Goal: Task Accomplishment & Management: Manage account settings

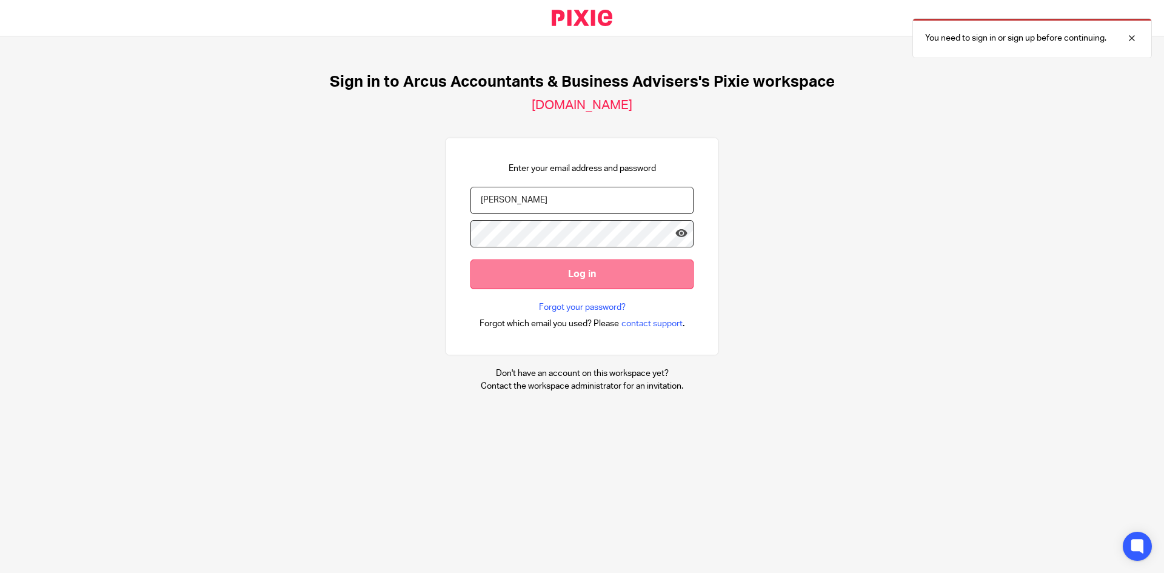
click at [559, 273] on input "Log in" at bounding box center [581, 274] width 223 height 30
drag, startPoint x: 535, startPoint y: 199, endPoint x: 359, endPoint y: 212, distance: 175.6
click at [361, 212] on div "Sign in to Arcus Accountants & Business Advisers's Pixie workspace we-are-arcus…" at bounding box center [582, 232] width 1164 height 392
type input "[PERSON_NAME][EMAIL_ADDRESS][DOMAIN_NAME]"
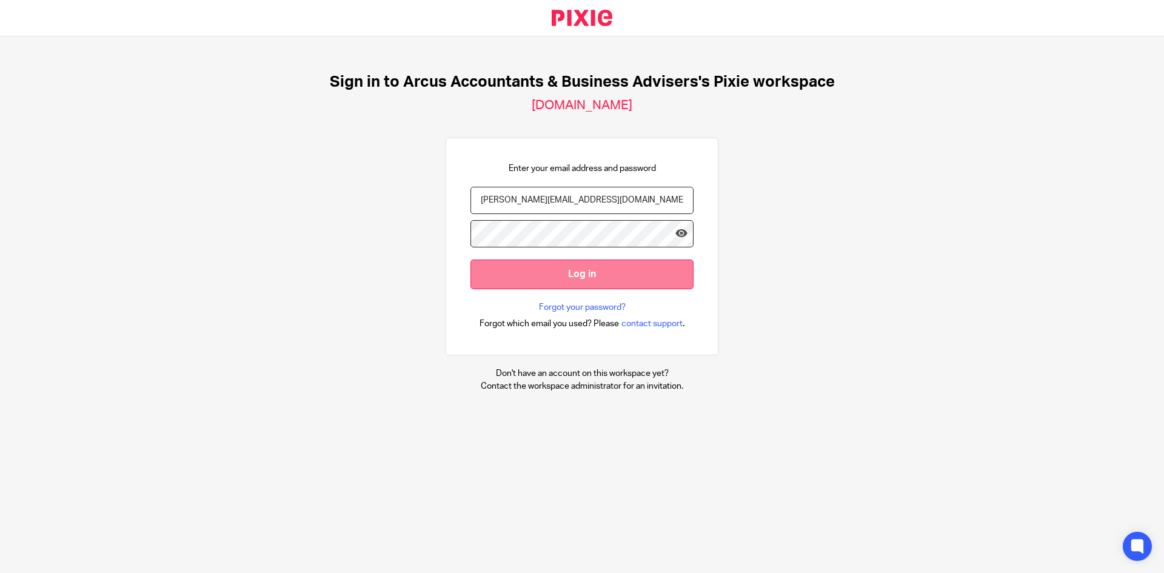
click at [556, 267] on input "Log in" at bounding box center [581, 274] width 223 height 30
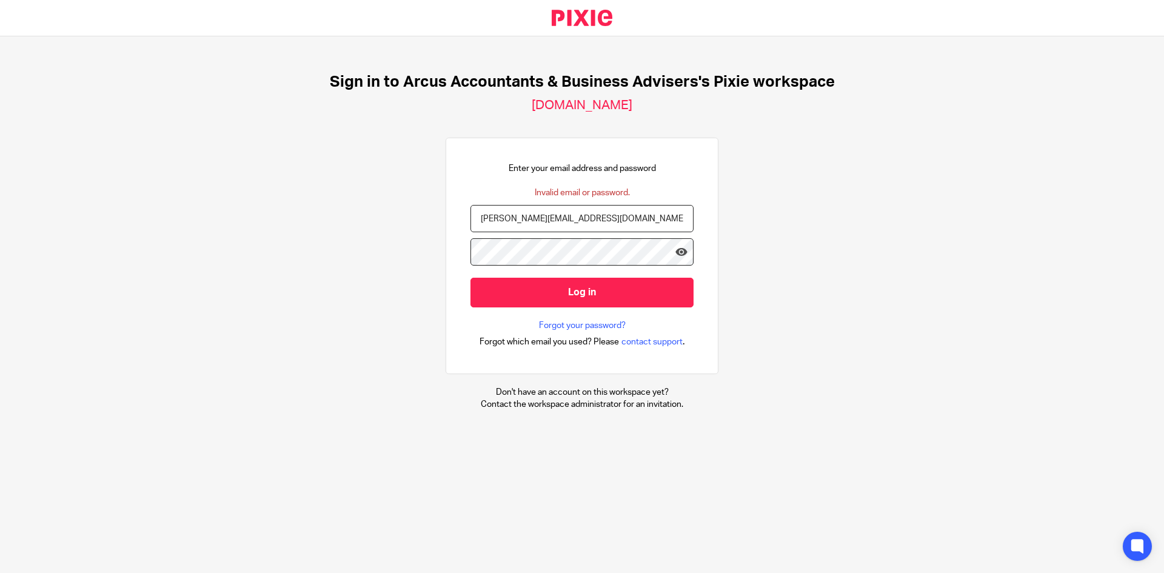
click at [542, 219] on input "rachel@wearearcu.co.uk" at bounding box center [581, 218] width 223 height 27
drag, startPoint x: 692, startPoint y: 300, endPoint x: 708, endPoint y: 290, distance: 19.0
click at [696, 299] on div "Enter your email address and password Invalid email or password. rachel@wearear…" at bounding box center [581, 256] width 273 height 236
click at [541, 215] on input "rachel@wearearcu.co.uk" at bounding box center [581, 218] width 223 height 27
type input "rachel@wearearcs.co.uk"
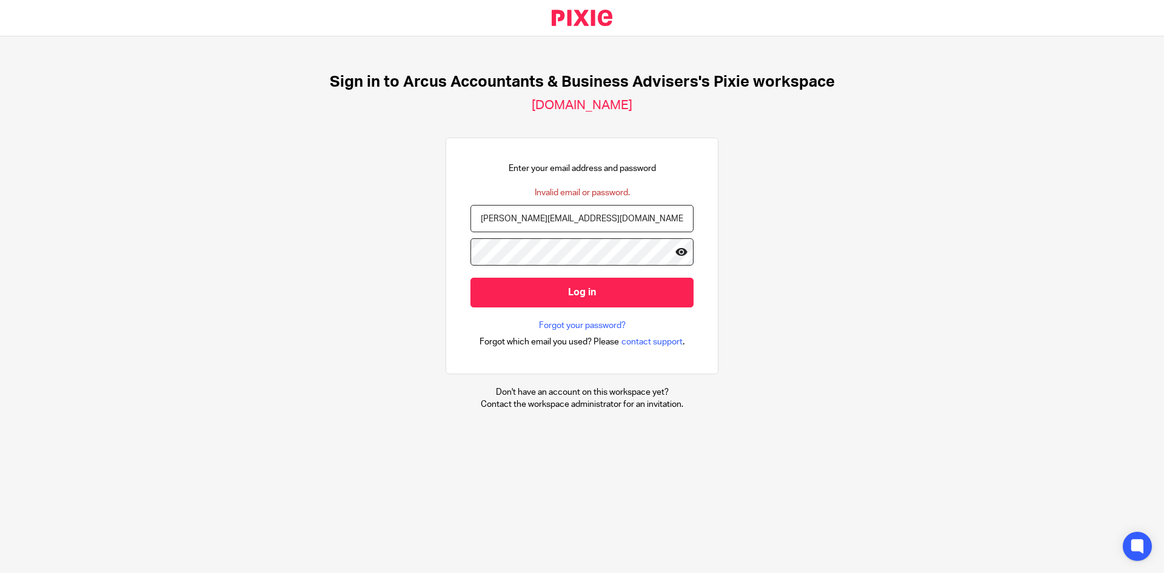
click at [675, 253] on icon at bounding box center [681, 251] width 12 height 12
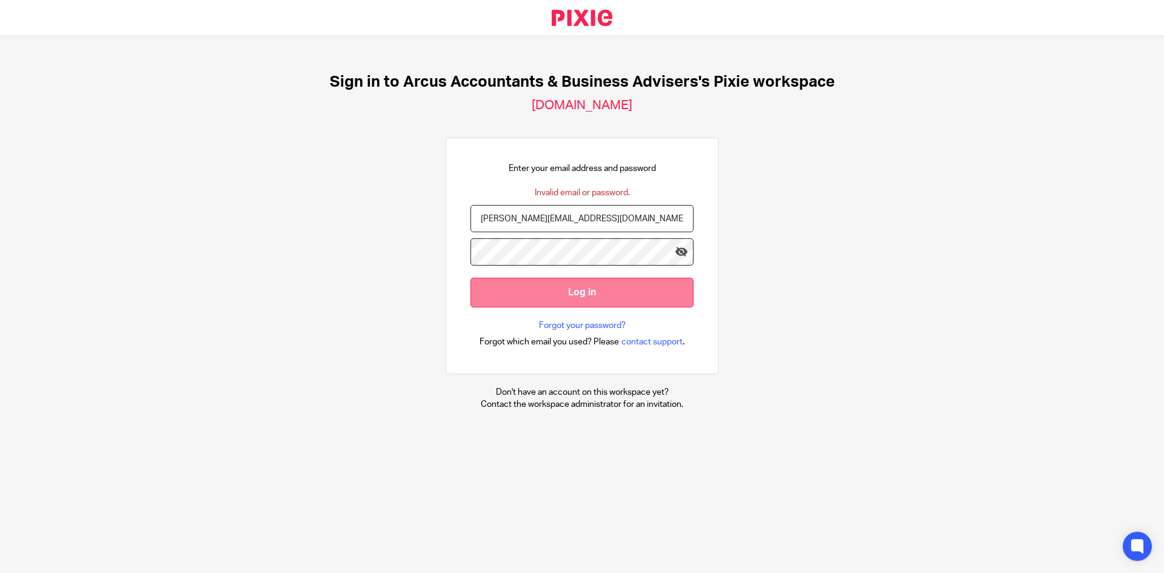
click at [576, 301] on input "Log in" at bounding box center [581, 293] width 223 height 30
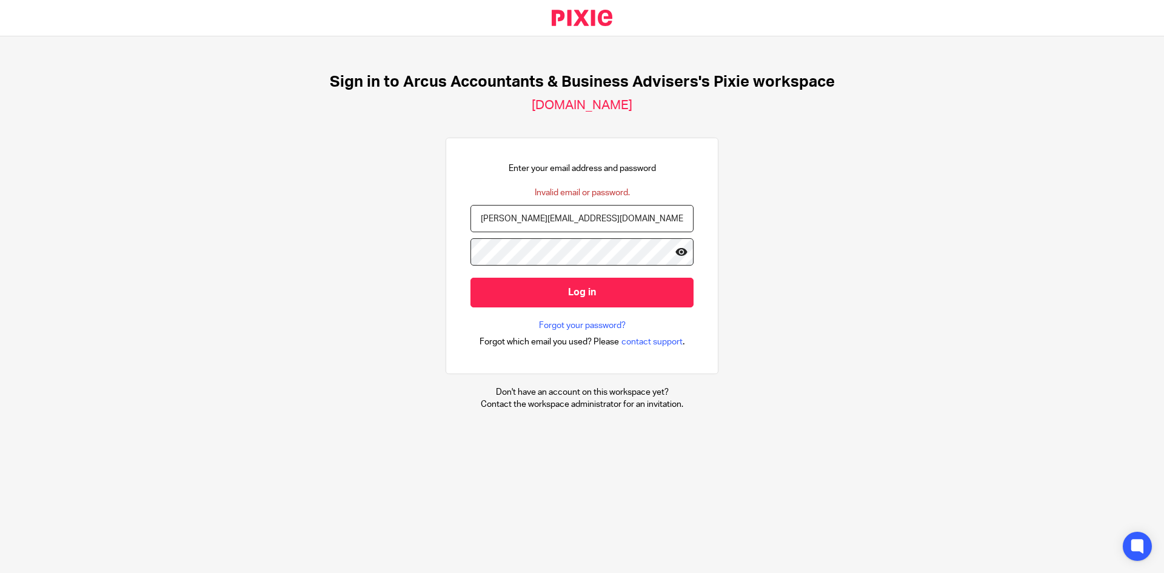
click at [675, 251] on icon at bounding box center [681, 251] width 12 height 12
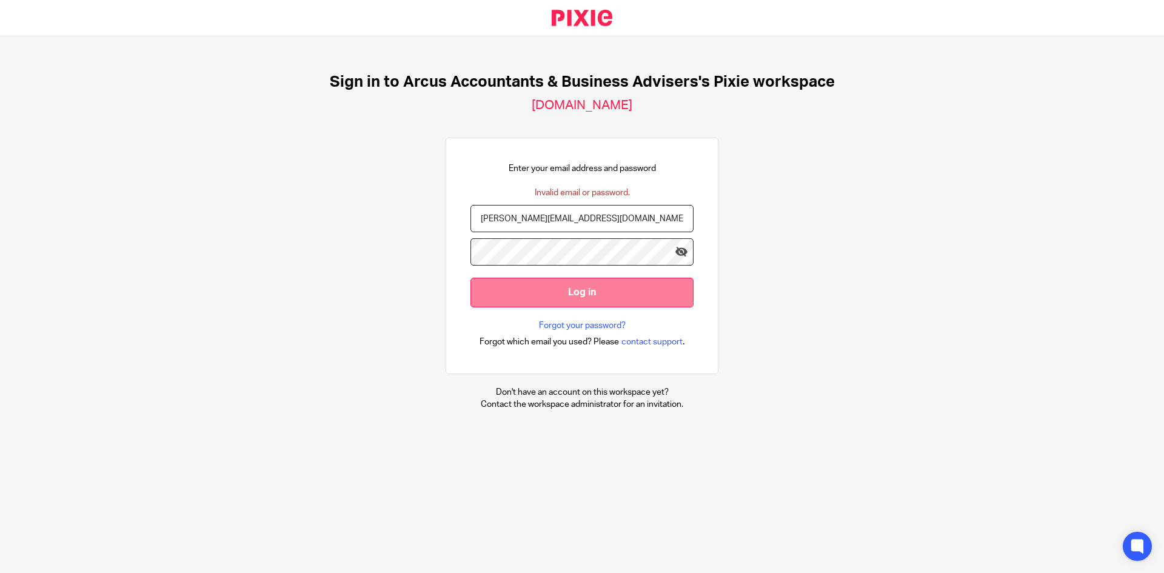
click at [665, 288] on input "Log in" at bounding box center [581, 293] width 223 height 30
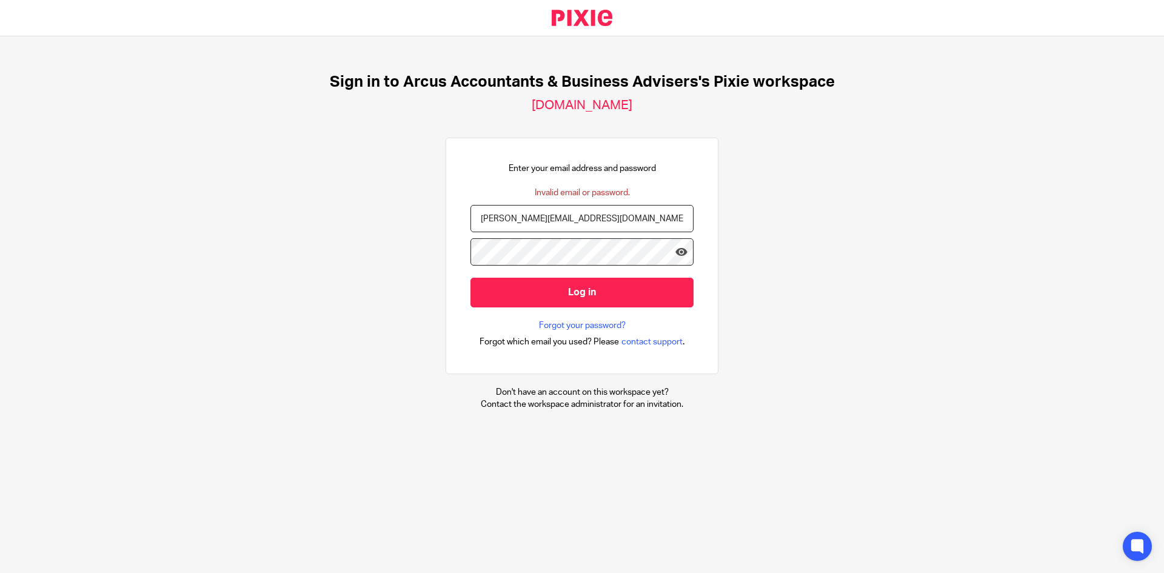
drag, startPoint x: 576, startPoint y: 221, endPoint x: 343, endPoint y: 222, distance: 232.7
click at [344, 222] on div "Sign in to Arcus Accountants & Business Advisers's Pixie workspace we-are-arcus…" at bounding box center [582, 241] width 1164 height 410
type input "r"
type input "[PERSON_NAME][EMAIL_ADDRESS][DOMAIN_NAME]"
click at [854, 360] on div "Sign in to Arcus Accountants & Business Advisers's Pixie workspace we-are-arcus…" at bounding box center [582, 241] width 1164 height 410
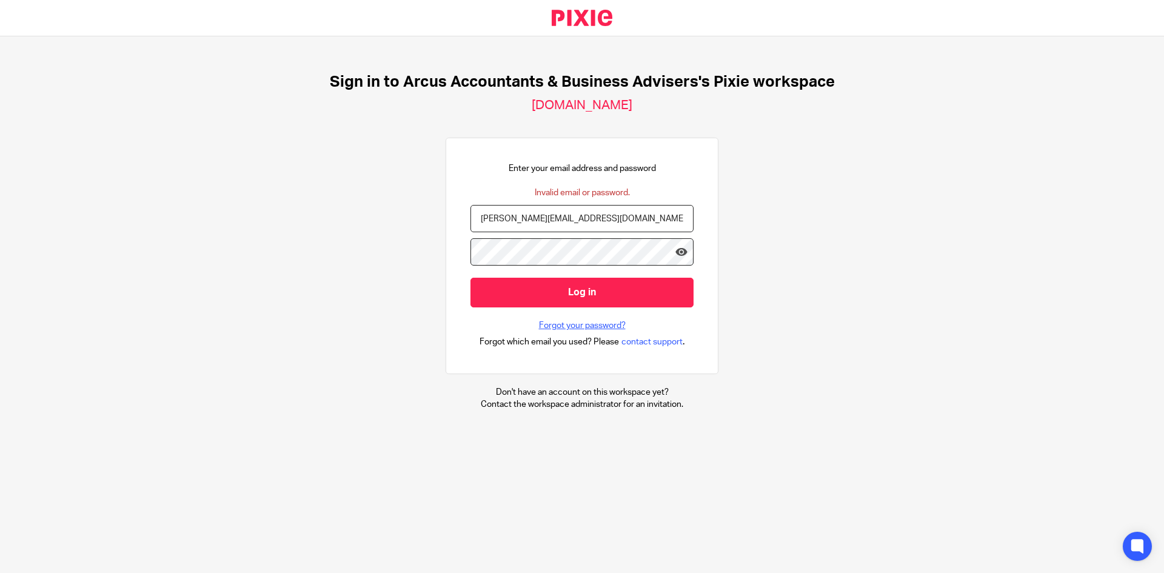
click at [602, 330] on link "Forgot your password?" at bounding box center [582, 325] width 87 height 12
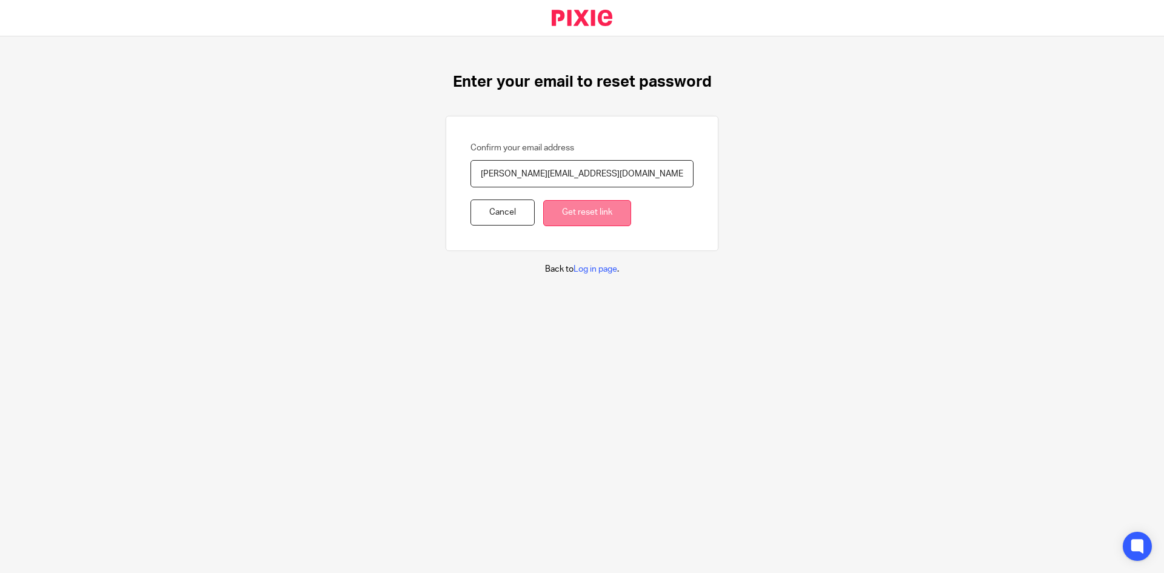
type input "[PERSON_NAME][EMAIL_ADDRESS][DOMAIN_NAME]"
click at [581, 215] on input "Get reset link" at bounding box center [587, 213] width 88 height 26
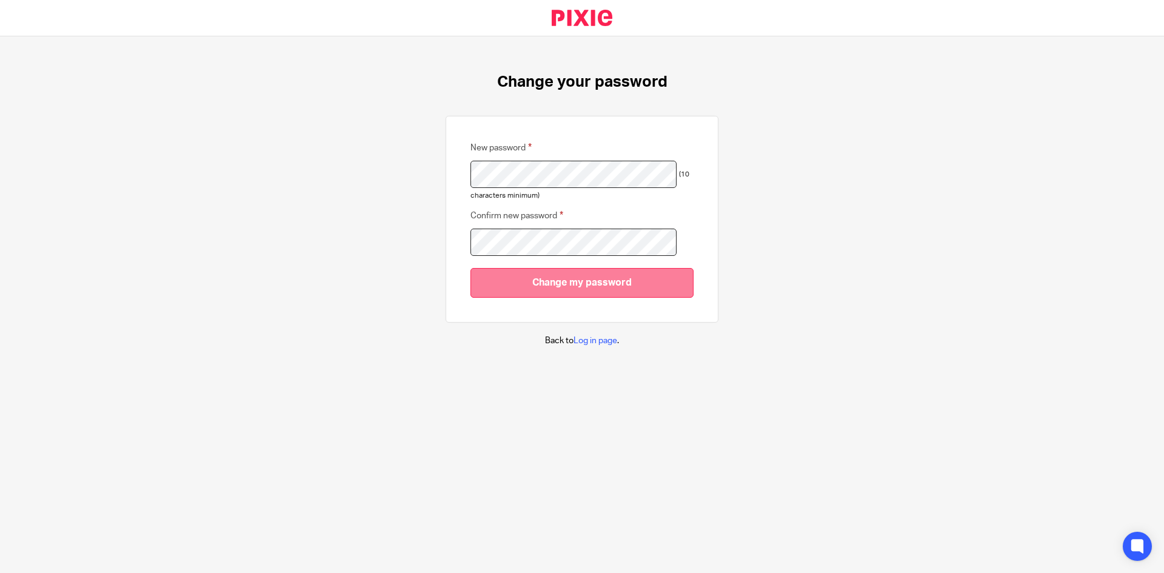
click at [506, 279] on input "Change my password" at bounding box center [581, 283] width 223 height 30
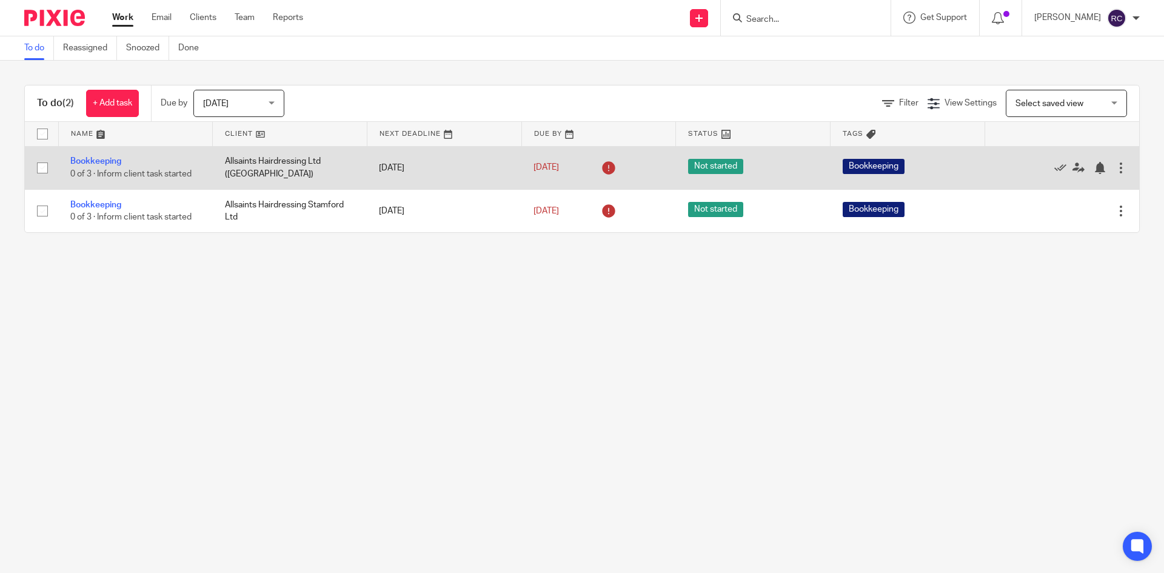
click at [853, 166] on span "Bookkeeping" at bounding box center [873, 166] width 62 height 15
click at [44, 167] on input "checkbox" at bounding box center [42, 167] width 23 height 23
checkbox input "true"
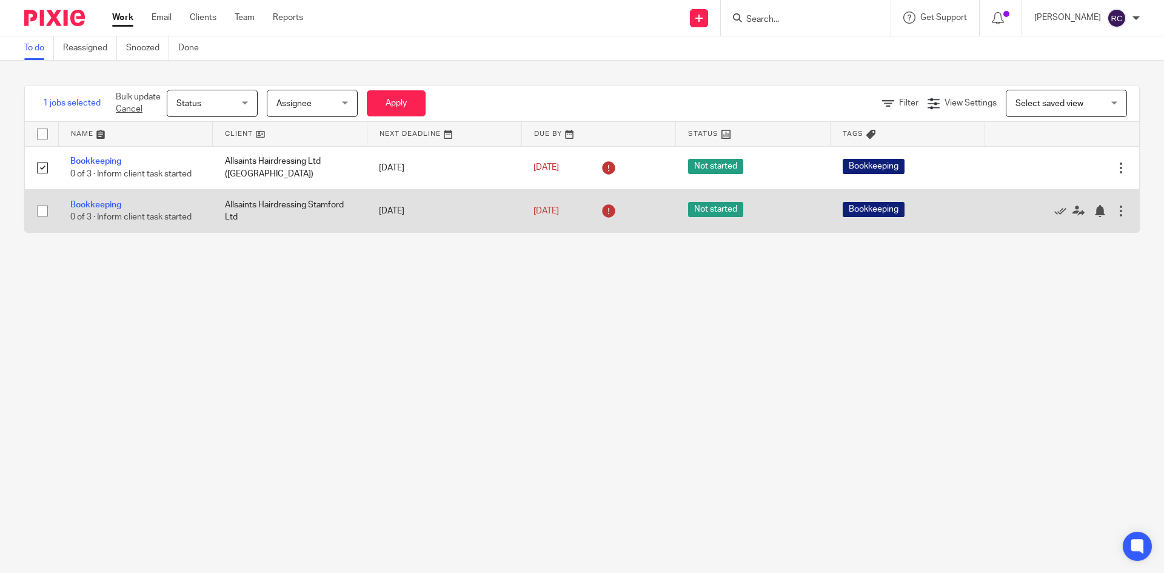
click at [36, 207] on input "checkbox" at bounding box center [42, 210] width 23 height 23
checkbox input "true"
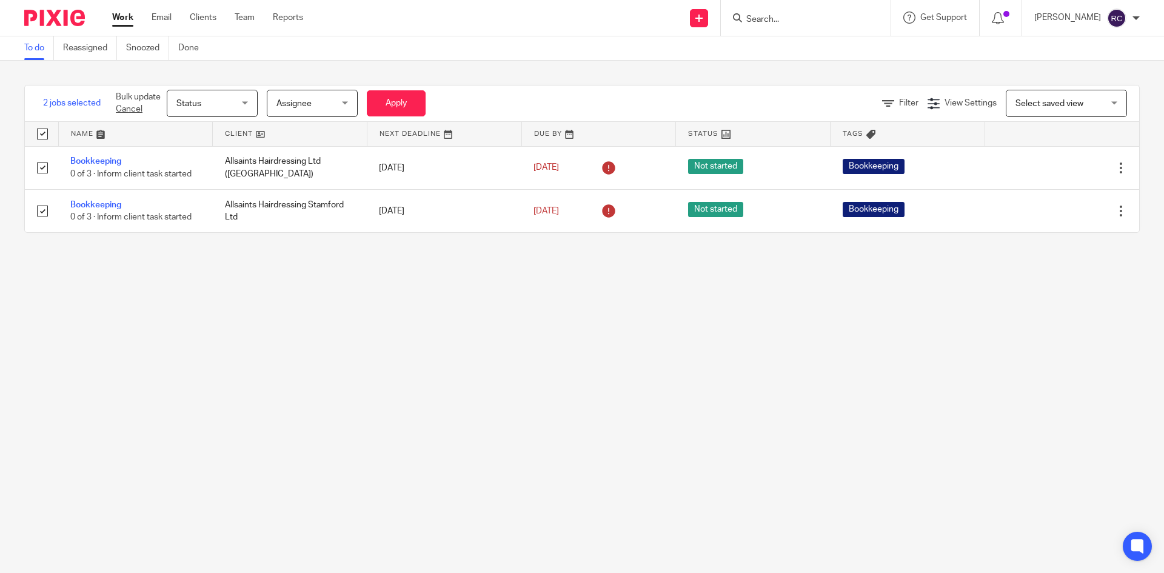
click at [117, 282] on main "To do Reassigned Snoozed Done 2 jobs selected Bulk update Cancel Status Status …" at bounding box center [582, 286] width 1164 height 573
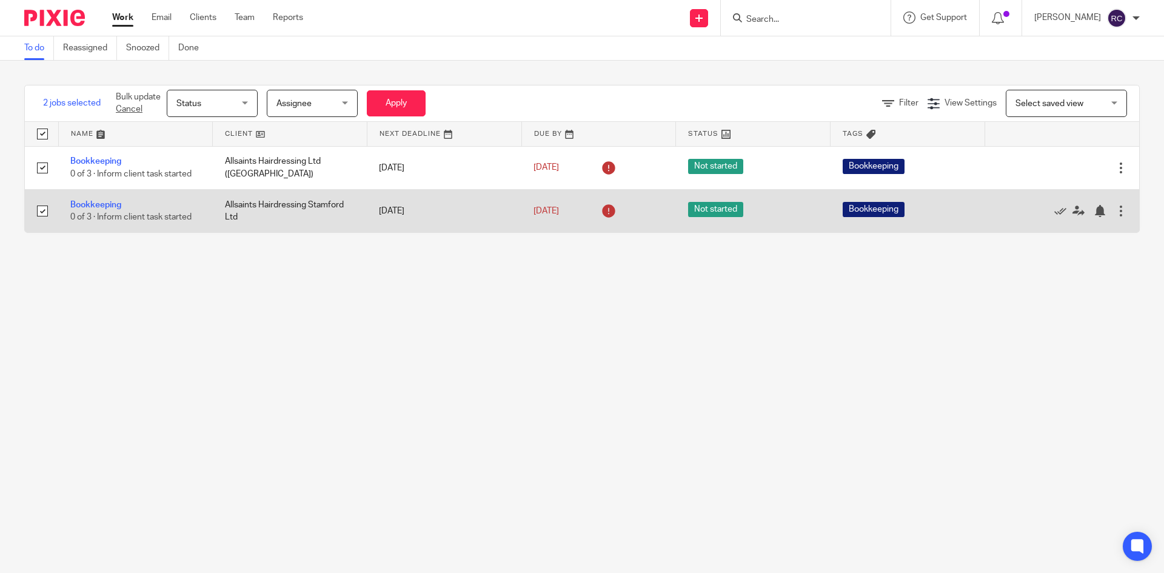
click at [48, 206] on input "checkbox" at bounding box center [42, 210] width 23 height 23
checkbox input "false"
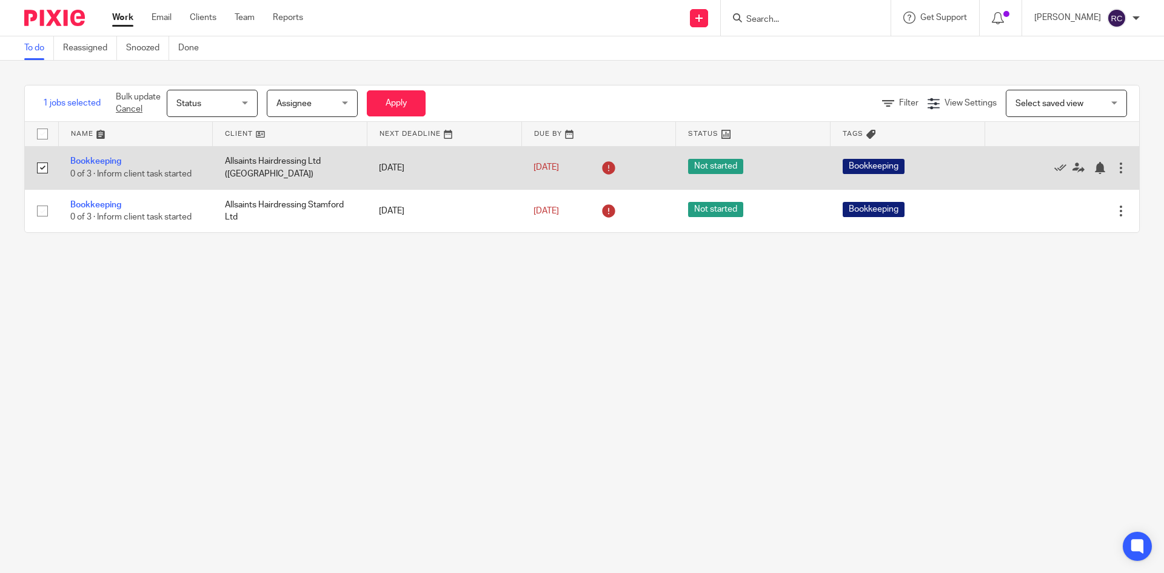
click at [40, 172] on input "checkbox" at bounding box center [42, 167] width 23 height 23
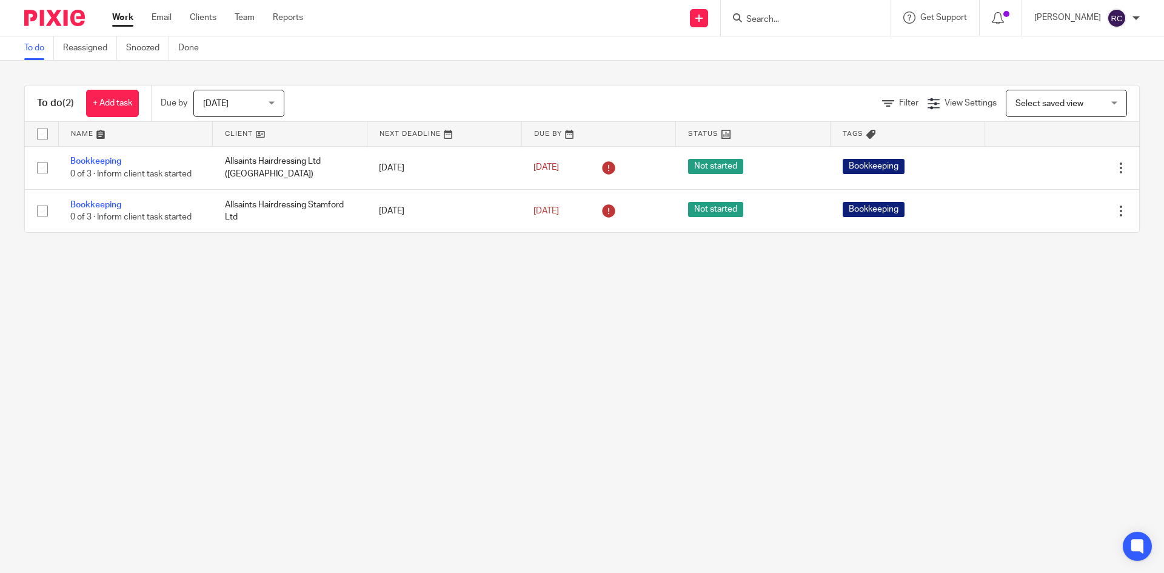
drag, startPoint x: 1104, startPoint y: 208, endPoint x: 512, endPoint y: 376, distance: 614.8
click at [515, 378] on main "To do Reassigned Snoozed Done To do (2) + Add task Due by Today Today Today Tom…" at bounding box center [582, 286] width 1164 height 573
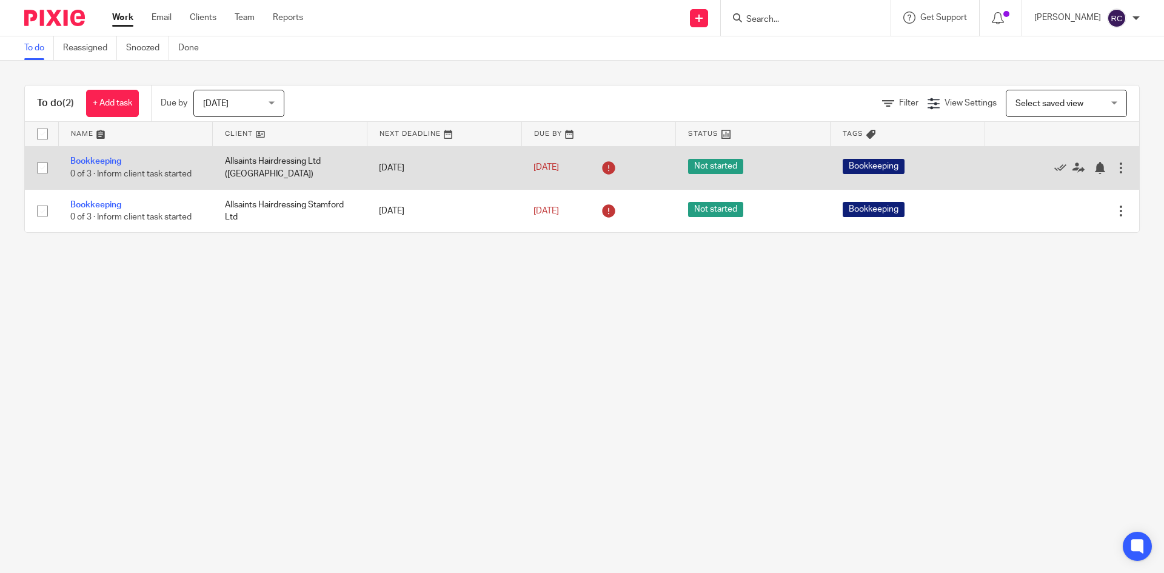
click at [44, 170] on input "checkbox" at bounding box center [42, 167] width 23 height 23
checkbox input "true"
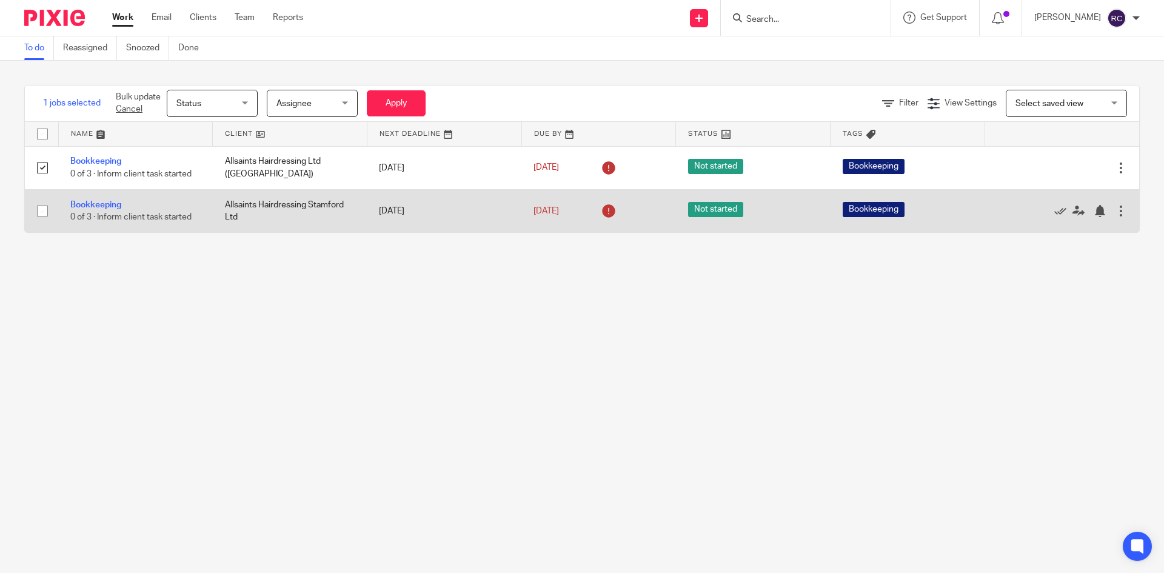
click at [39, 212] on input "checkbox" at bounding box center [42, 210] width 23 height 23
checkbox input "true"
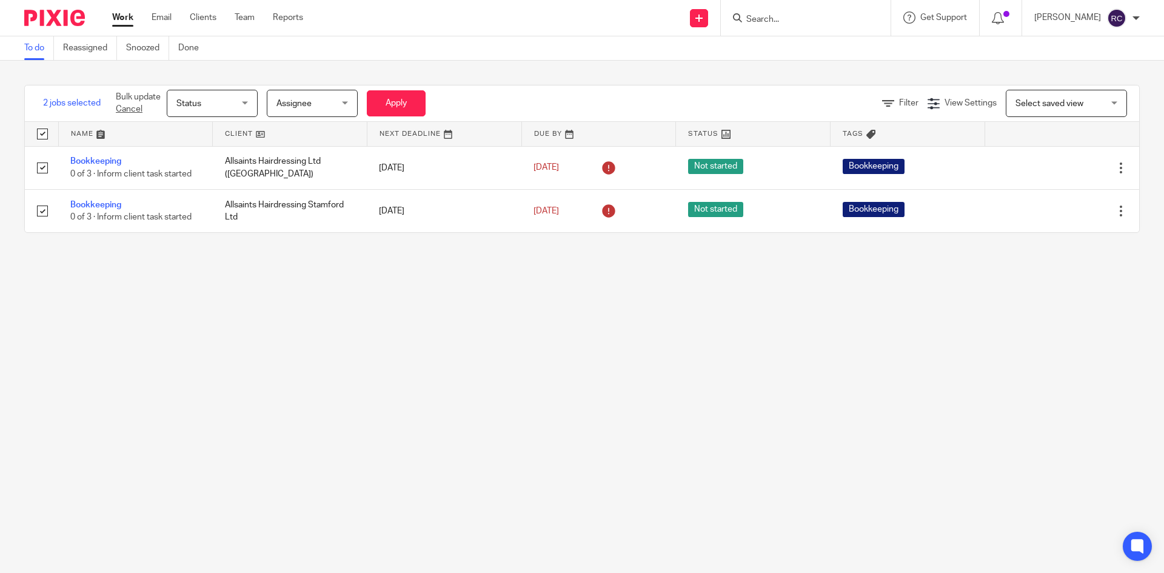
click at [133, 112] on link "Cancel" at bounding box center [129, 109] width 27 height 8
checkbox input "false"
drag, startPoint x: 133, startPoint y: 267, endPoint x: 92, endPoint y: 235, distance: 52.2
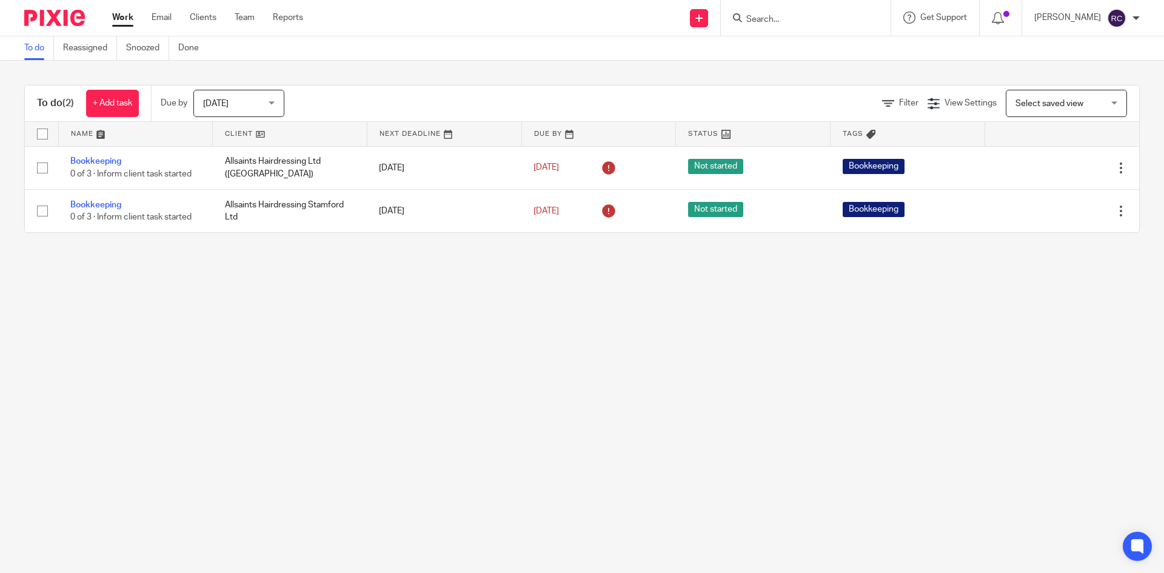
click at [133, 267] on main "To do Reassigned Snoozed Done To do (2) + Add task Due by Today Today Today Tom…" at bounding box center [582, 286] width 1164 height 573
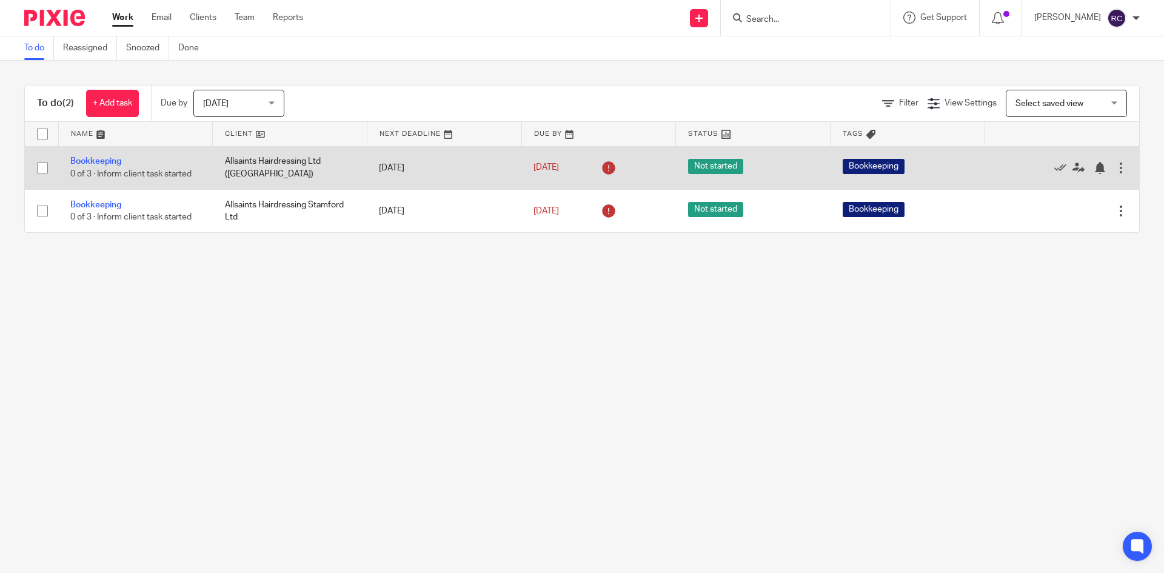
click at [42, 168] on input "checkbox" at bounding box center [42, 167] width 23 height 23
checkbox input "true"
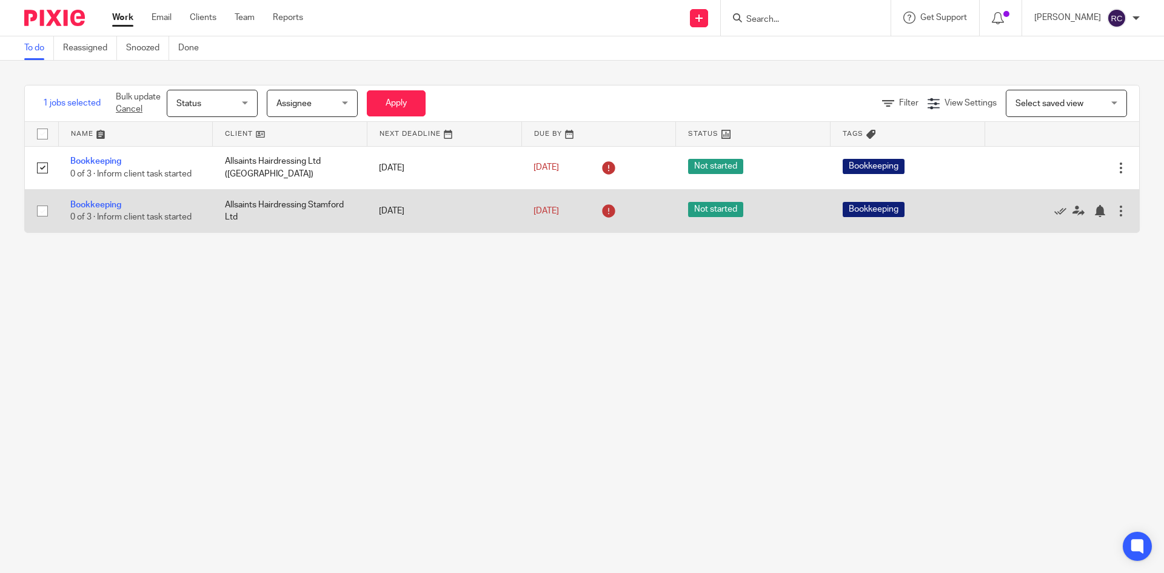
click at [41, 207] on input "checkbox" at bounding box center [42, 210] width 23 height 23
checkbox input "true"
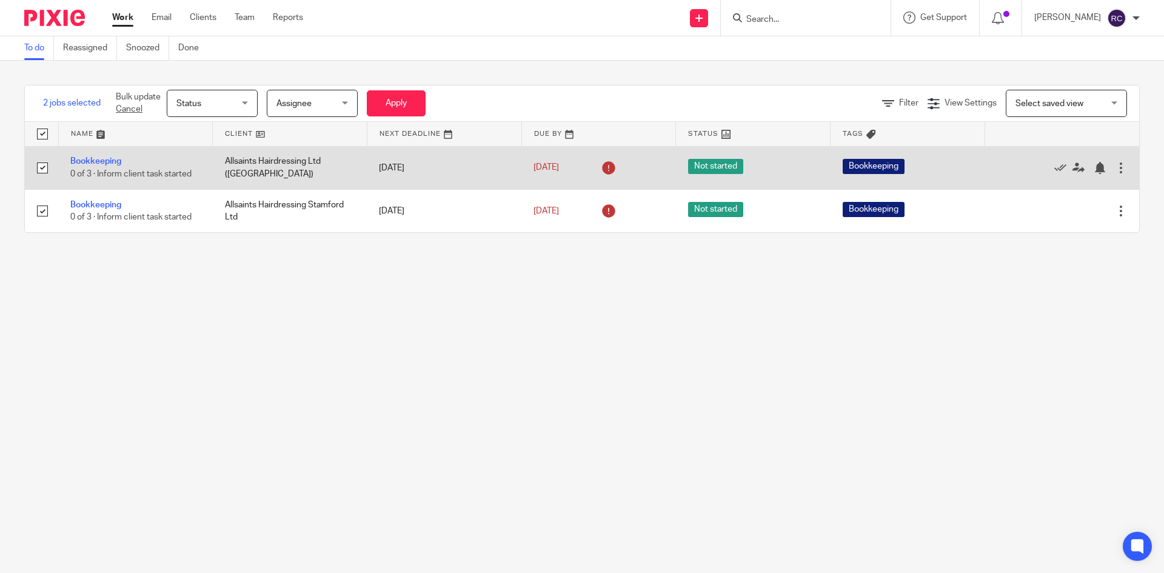
click at [1114, 167] on div at bounding box center [1120, 168] width 12 height 12
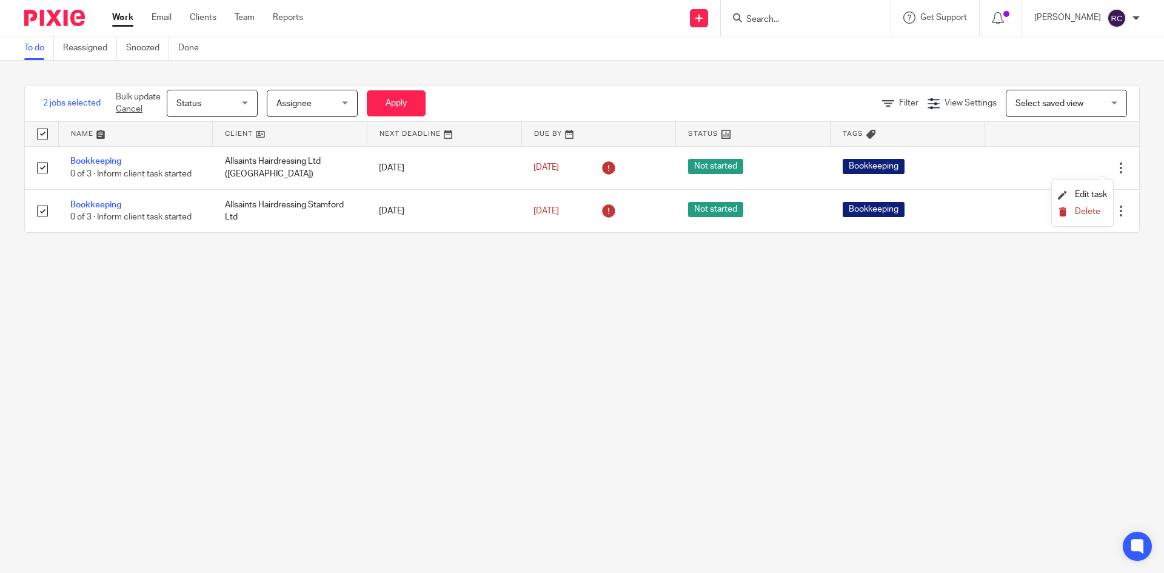
click at [1083, 212] on span "Delete" at bounding box center [1086, 211] width 25 height 8
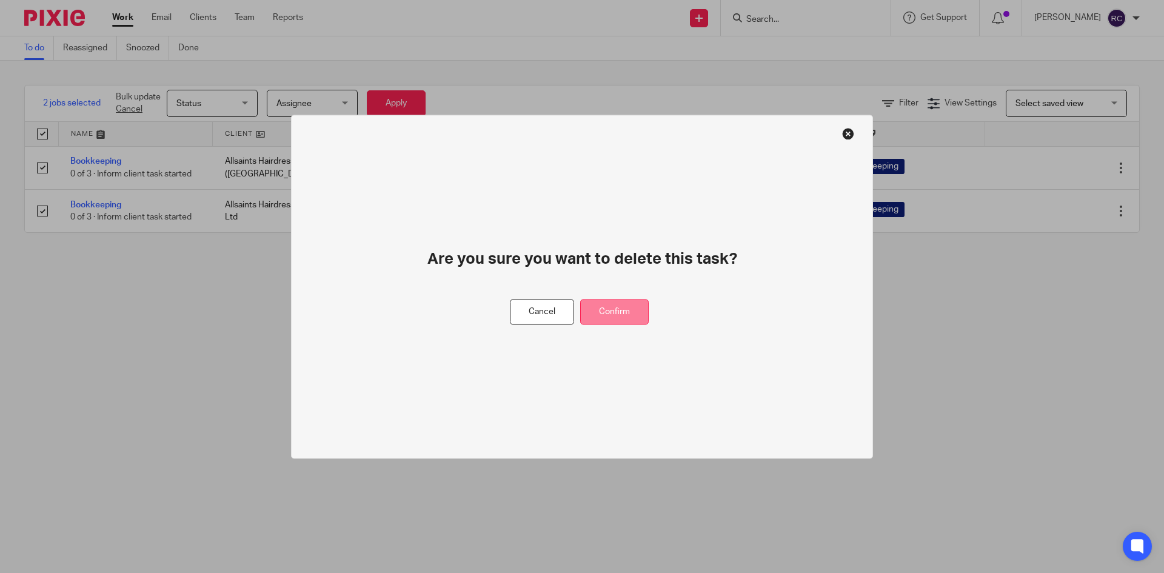
click at [623, 312] on button "Confirm" at bounding box center [614, 312] width 68 height 26
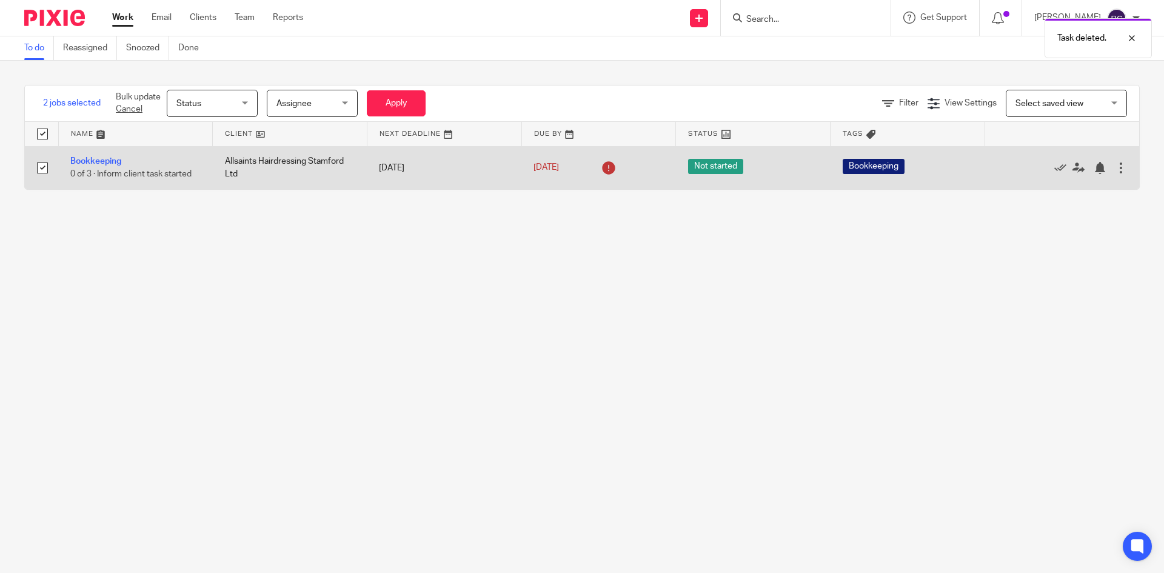
click at [1114, 170] on div at bounding box center [1120, 168] width 12 height 12
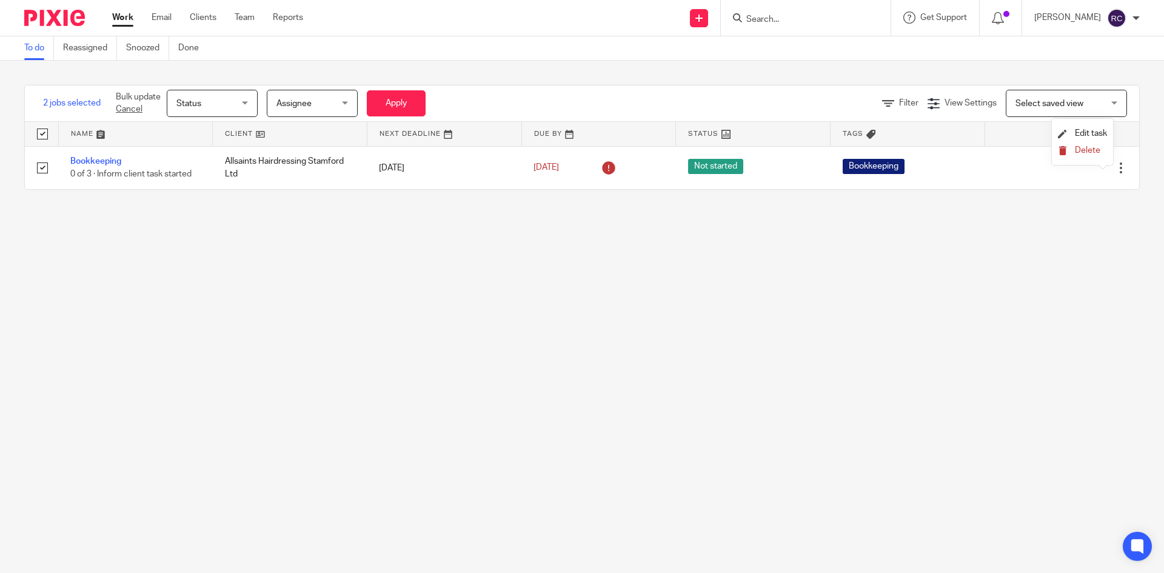
click at [1091, 155] on button "Delete" at bounding box center [1082, 151] width 49 height 10
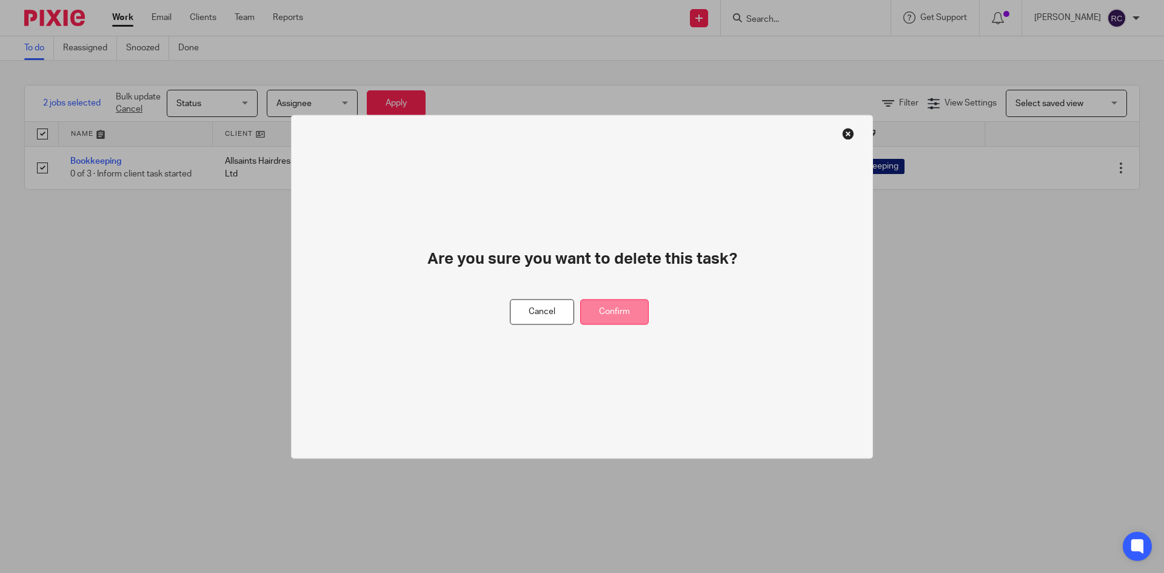
click at [624, 309] on button "Confirm" at bounding box center [614, 312] width 68 height 26
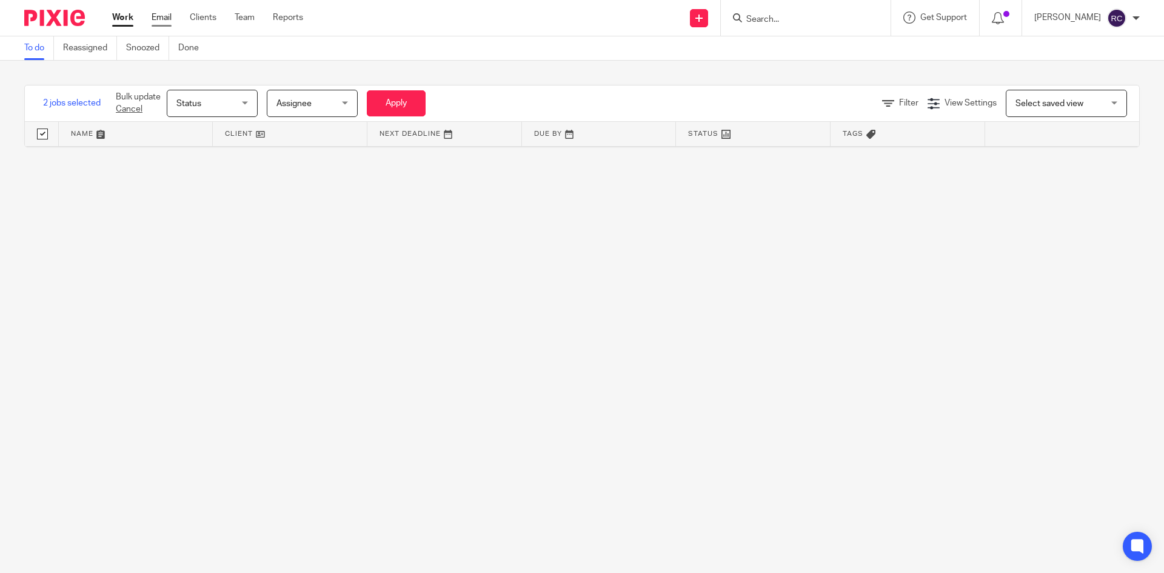
click at [164, 16] on link "Email" at bounding box center [162, 18] width 20 height 12
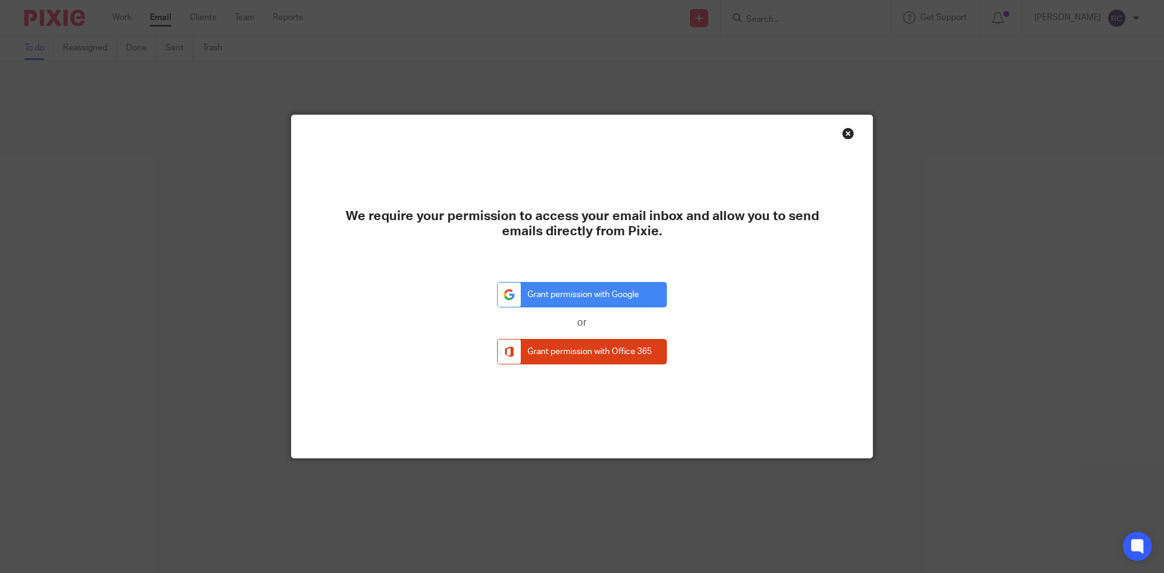
click at [844, 133] on div "Close this dialog window" at bounding box center [848, 133] width 12 height 12
